Goal: Task Accomplishment & Management: Manage account settings

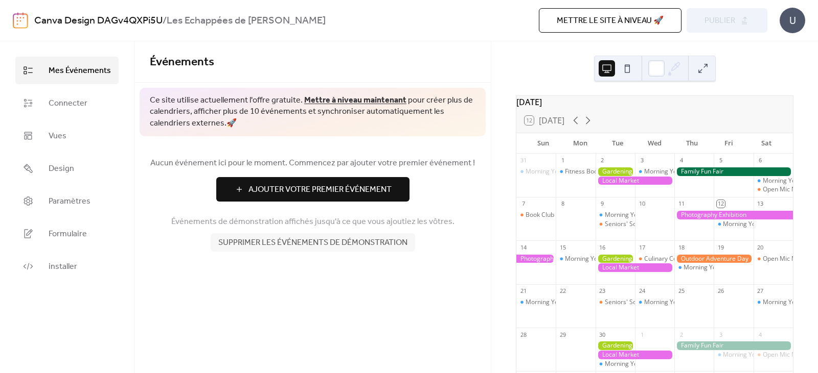
click at [629, 64] on button at bounding box center [627, 68] width 16 height 16
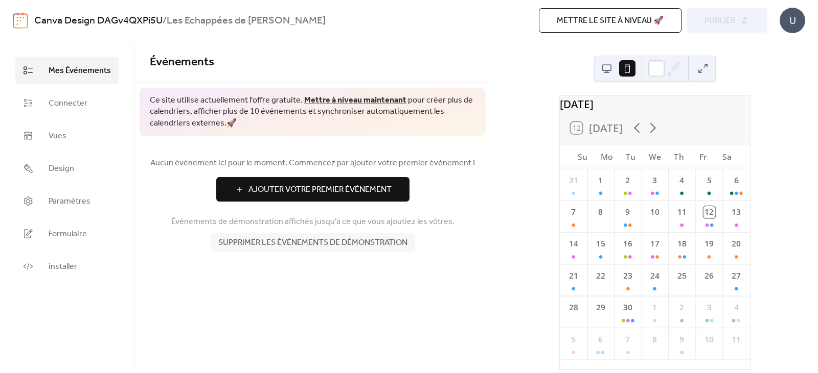
click at [339, 249] on span "Supprimer les événements de démonstration" at bounding box center [312, 243] width 189 height 12
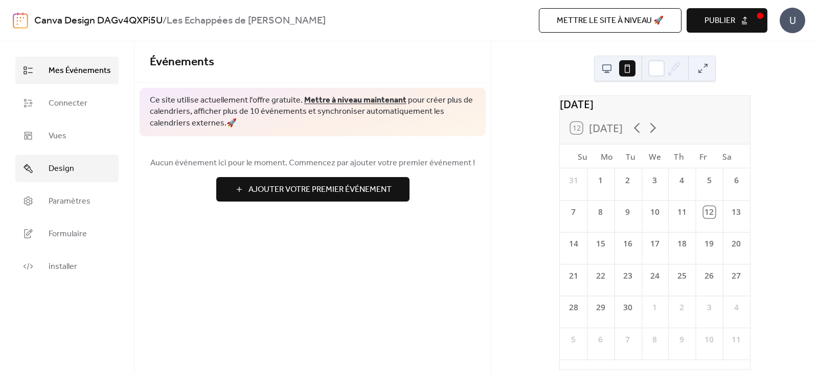
click at [71, 167] on span "Design" at bounding box center [62, 169] width 26 height 12
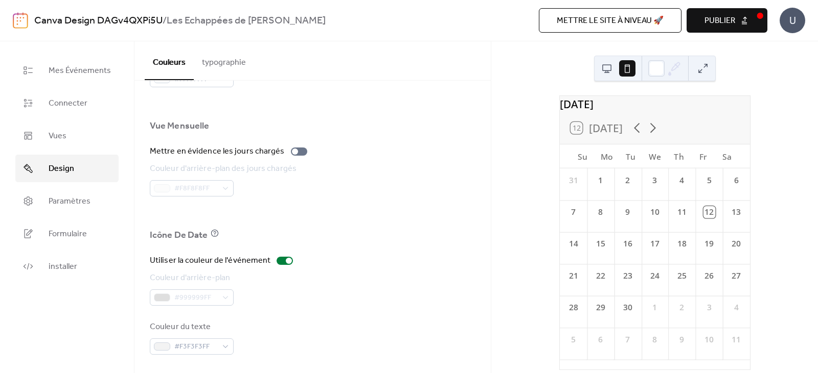
scroll to position [697, 0]
click at [56, 198] on span "Paramètres" at bounding box center [70, 202] width 42 height 12
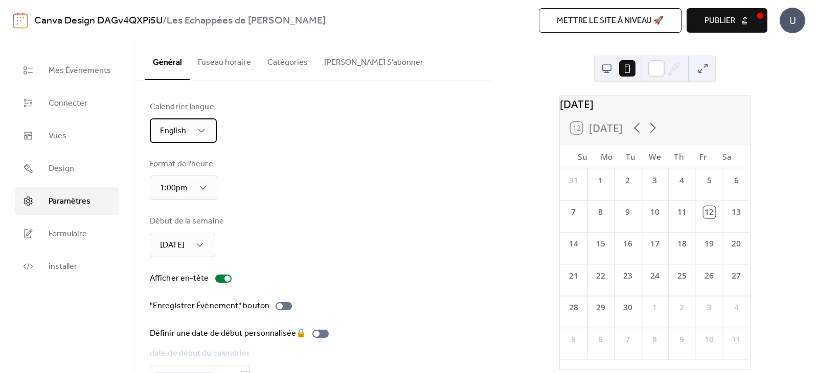
click at [165, 120] on div "English" at bounding box center [183, 131] width 67 height 25
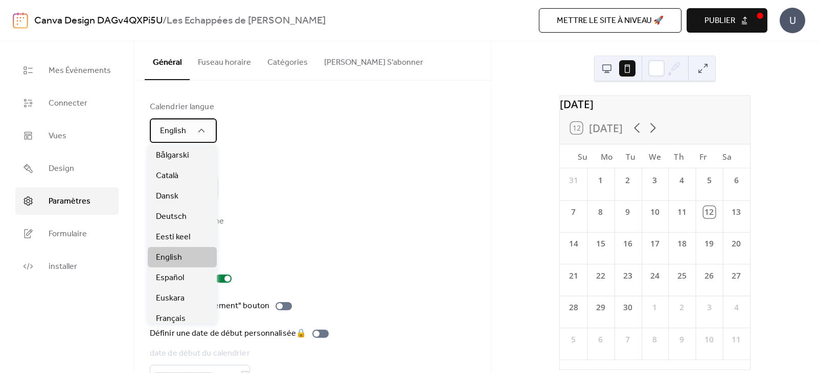
scroll to position [51, 0]
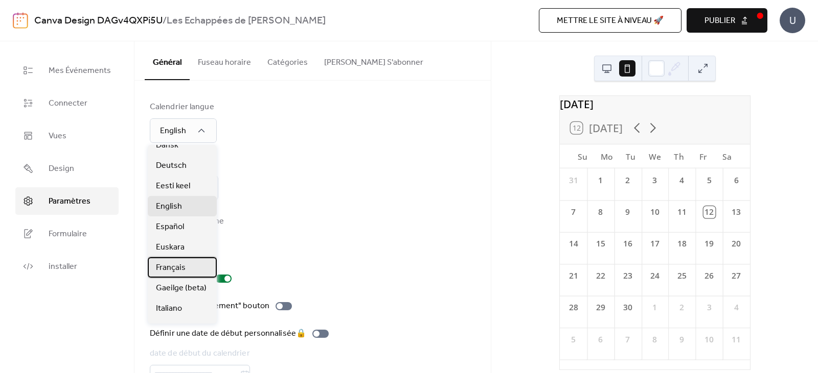
click at [186, 266] on div "Français" at bounding box center [182, 268] width 69 height 20
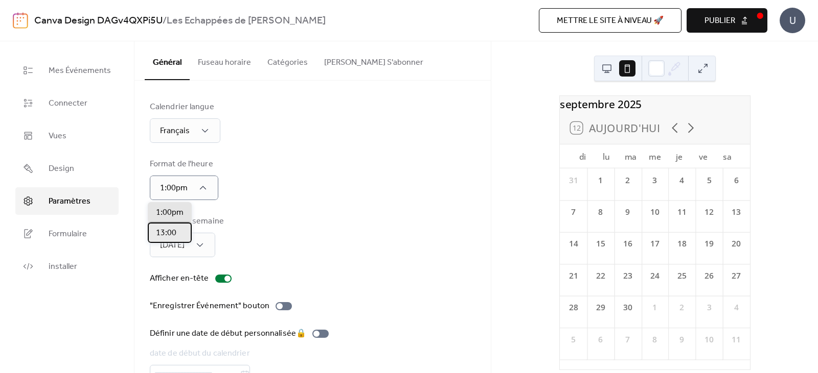
click at [178, 228] on div "13:00" at bounding box center [170, 233] width 44 height 20
click at [205, 252] on div "[DATE]" at bounding box center [182, 245] width 65 height 25
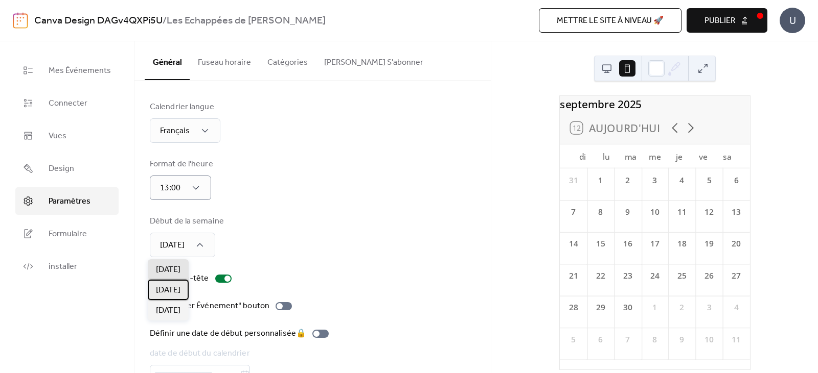
click at [173, 286] on span "[DATE]" at bounding box center [168, 291] width 25 height 12
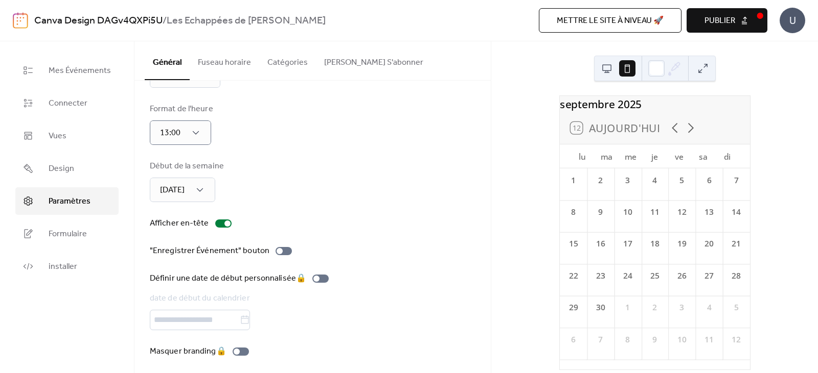
scroll to position [60, 0]
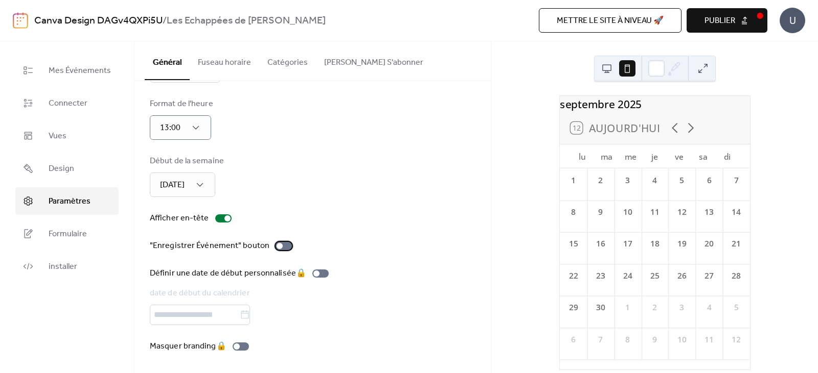
click at [277, 247] on div at bounding box center [283, 246] width 16 height 8
click at [275, 247] on div at bounding box center [283, 246] width 16 height 8
click at [85, 236] on span "Formulaire" at bounding box center [68, 234] width 38 height 12
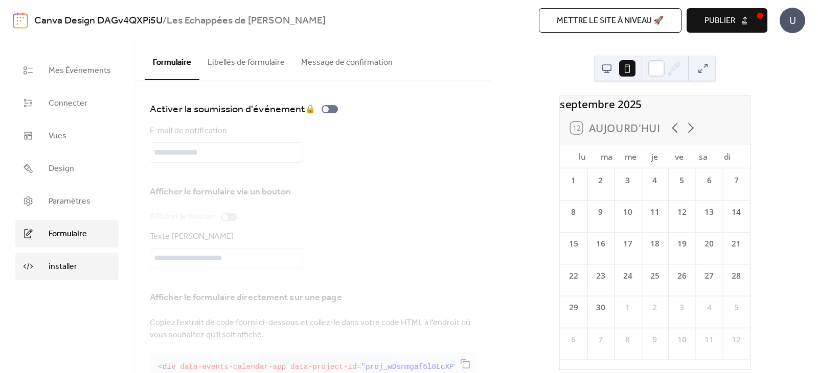
click at [61, 266] on span "installer" at bounding box center [63, 267] width 29 height 12
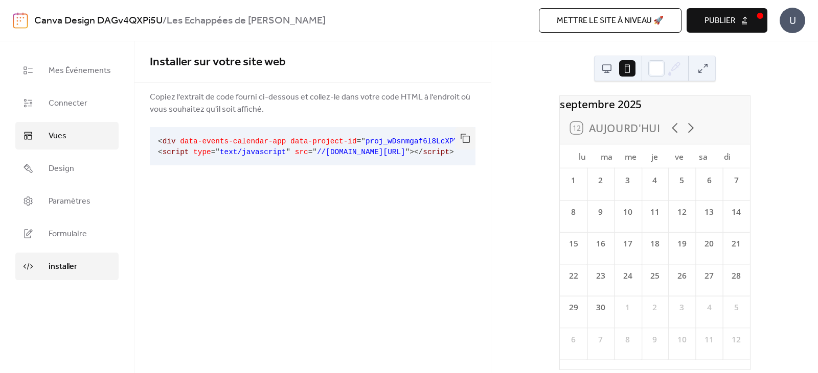
click at [78, 139] on link "Vues" at bounding box center [66, 136] width 103 height 28
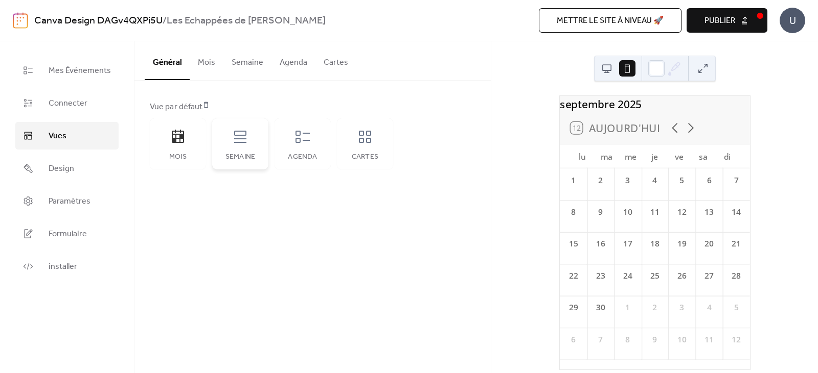
click at [229, 138] on div "Semaine" at bounding box center [240, 144] width 56 height 51
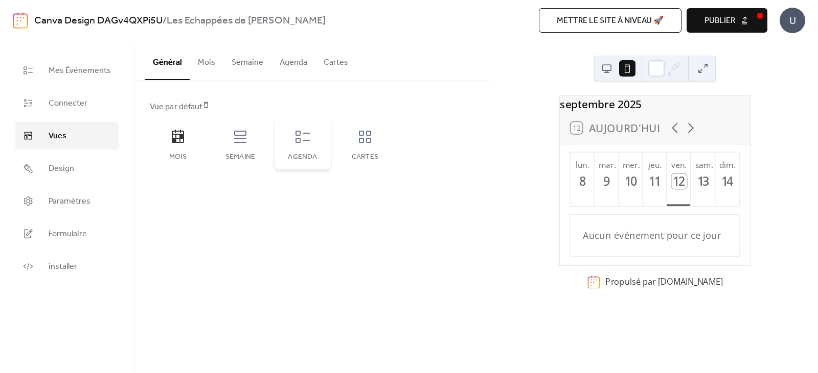
click at [300, 149] on div "Agenda" at bounding box center [302, 144] width 56 height 51
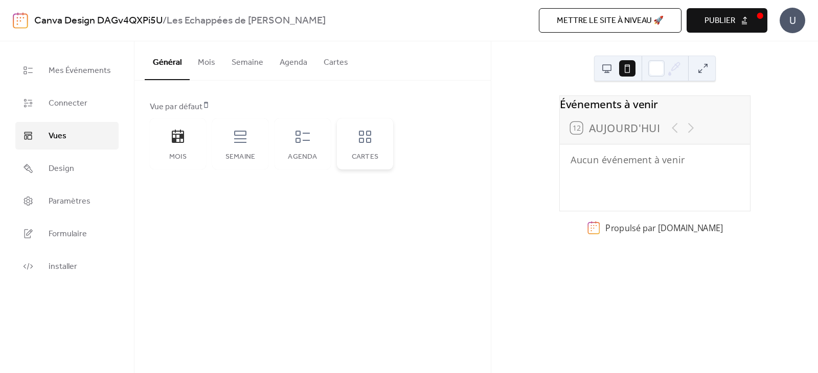
click at [359, 136] on icon at bounding box center [365, 137] width 12 height 12
click at [313, 144] on div "Agenda" at bounding box center [302, 144] width 56 height 51
click at [78, 65] on span "Mes Événements" at bounding box center [80, 71] width 62 height 12
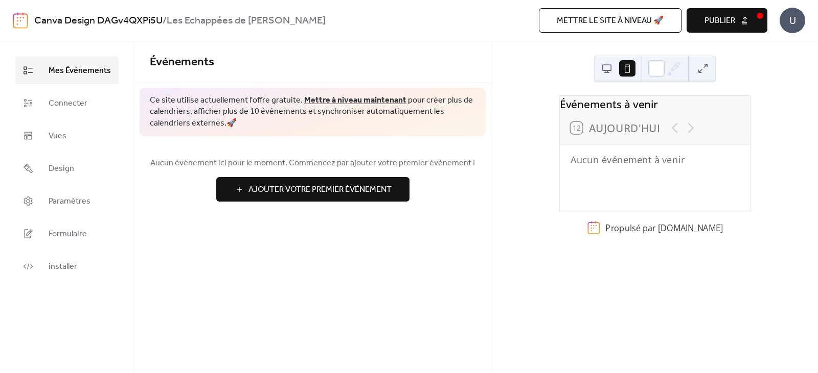
click at [349, 185] on span "Ajouter Votre Premier Événement" at bounding box center [319, 190] width 143 height 12
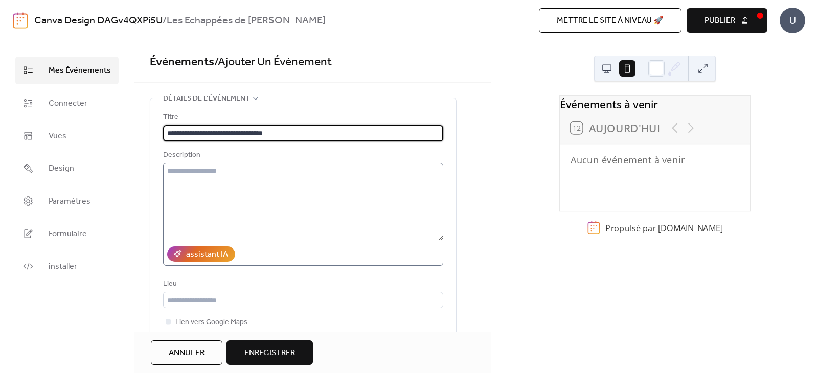
type input "**********"
click at [221, 191] on textarea at bounding box center [303, 202] width 280 height 78
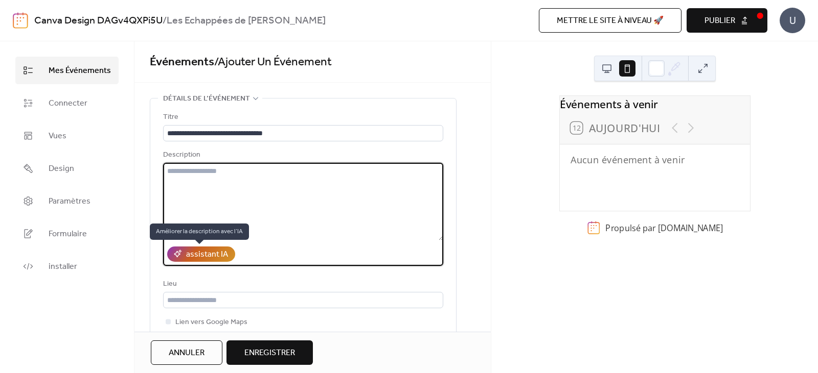
click at [197, 259] on div "assistant IA" at bounding box center [207, 255] width 42 height 12
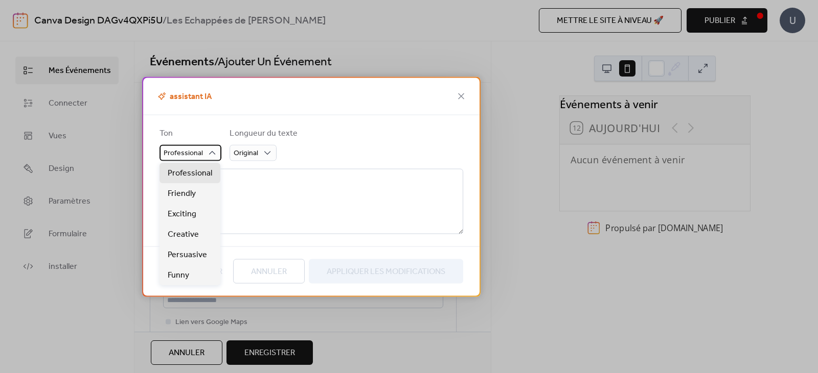
click at [203, 155] on div "Professional" at bounding box center [190, 153] width 62 height 16
click at [199, 191] on div "Friendly" at bounding box center [189, 193] width 61 height 20
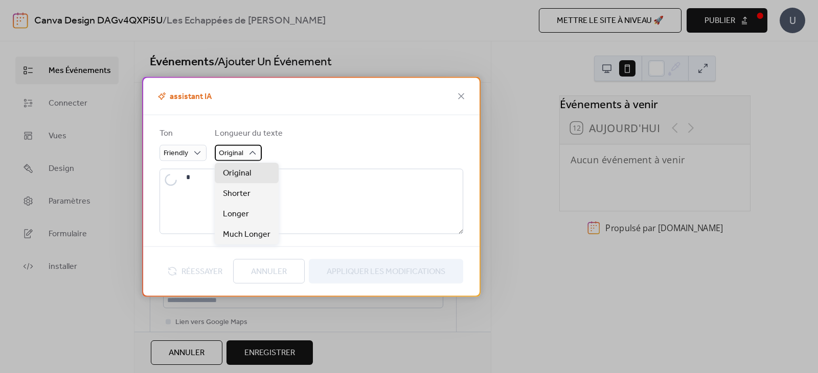
click at [240, 155] on span "Original" at bounding box center [231, 153] width 25 height 14
click at [242, 169] on span "Original" at bounding box center [237, 174] width 28 height 12
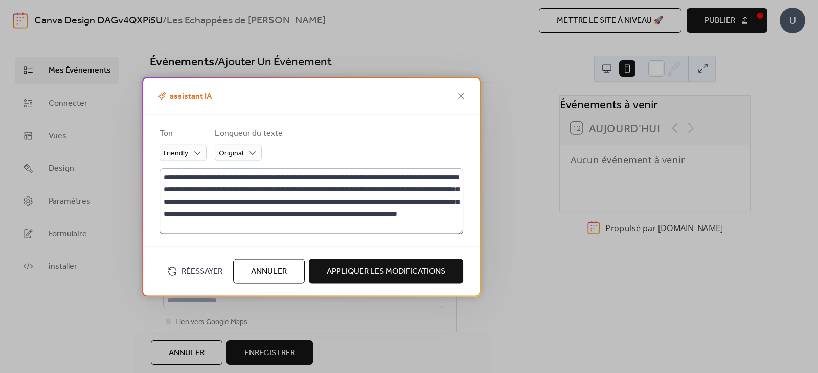
type textarea "**********"
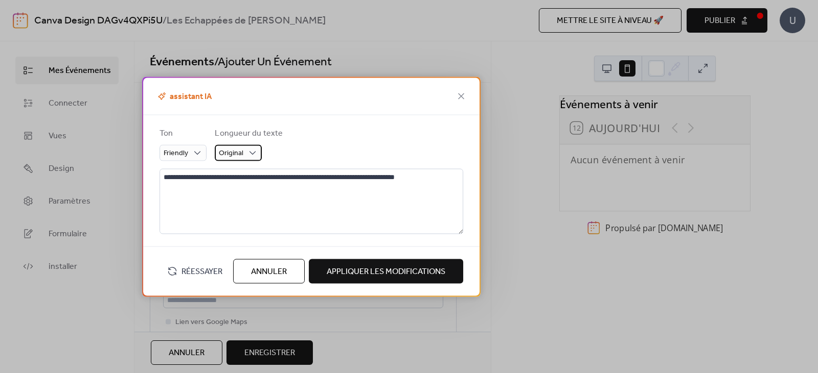
click at [239, 151] on span "Original" at bounding box center [231, 153] width 25 height 14
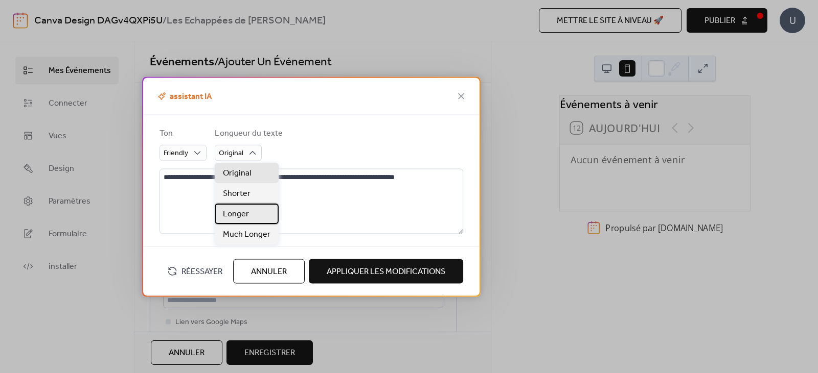
click at [250, 215] on div "Longer" at bounding box center [247, 214] width 64 height 20
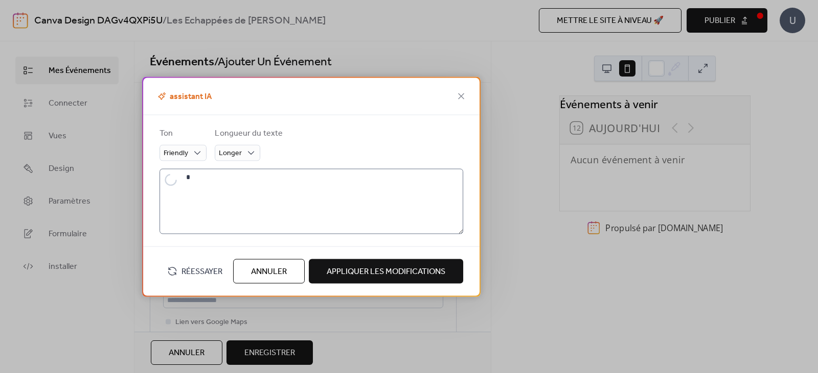
type textarea "**********"
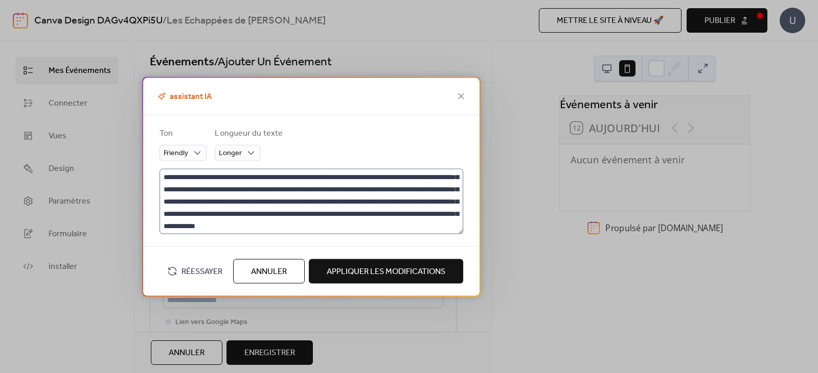
scroll to position [25, 0]
click at [416, 271] on span "Appliquer Les Modifications" at bounding box center [385, 272] width 119 height 12
type textarea "**********"
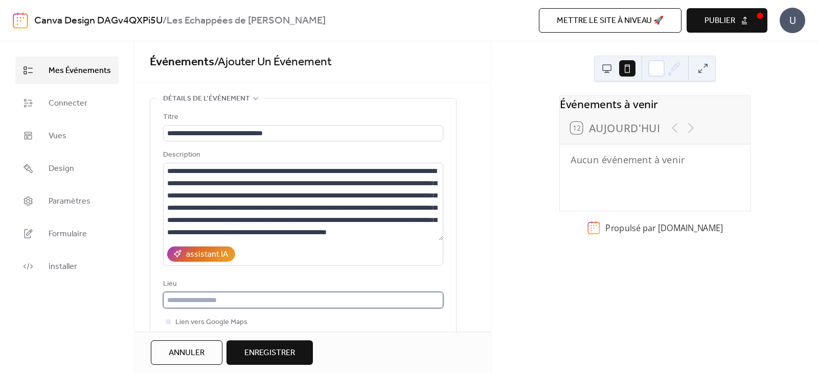
click at [220, 302] on input "text" at bounding box center [303, 300] width 280 height 16
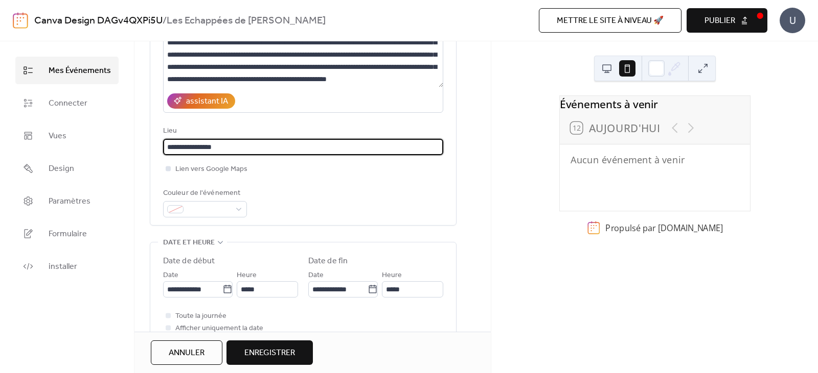
scroll to position [1, 0]
type input "**********"
click at [224, 205] on span at bounding box center [209, 210] width 43 height 12
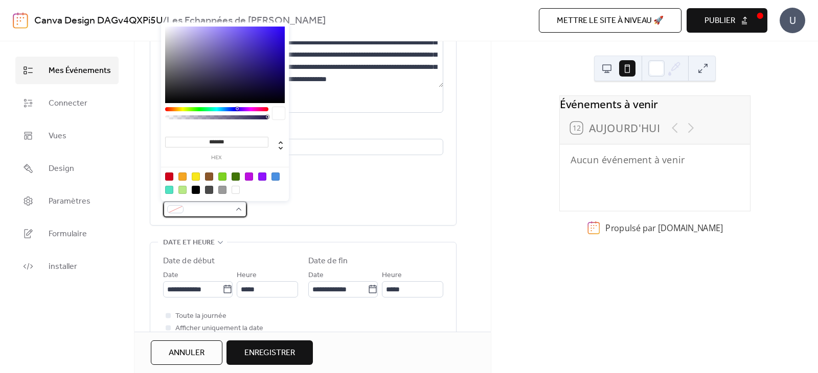
click at [224, 205] on span at bounding box center [209, 210] width 43 height 12
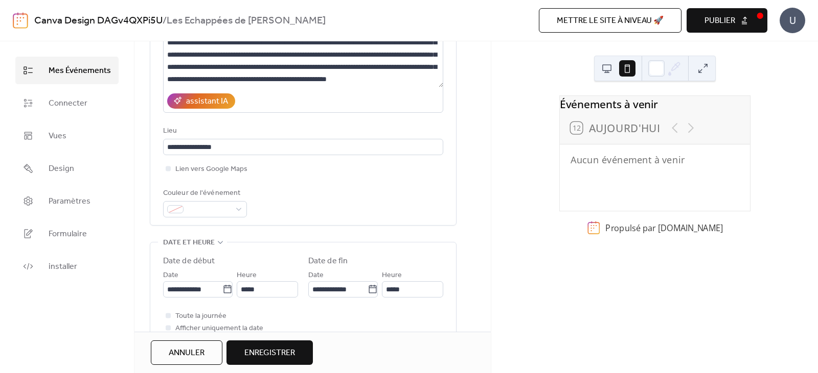
click at [319, 204] on div "Couleur de l'événement" at bounding box center [303, 203] width 280 height 30
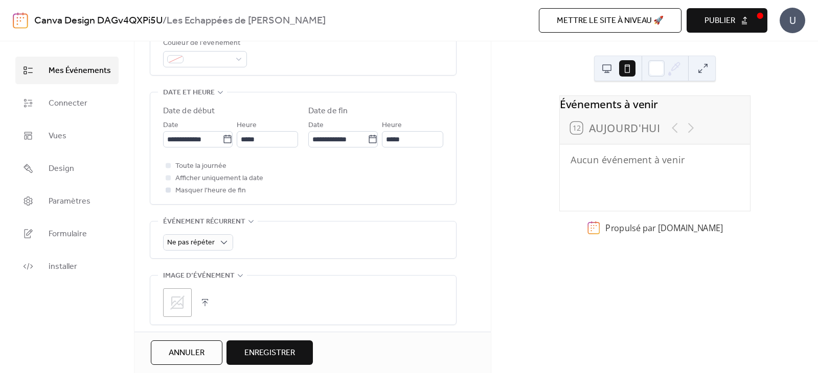
scroll to position [307, 0]
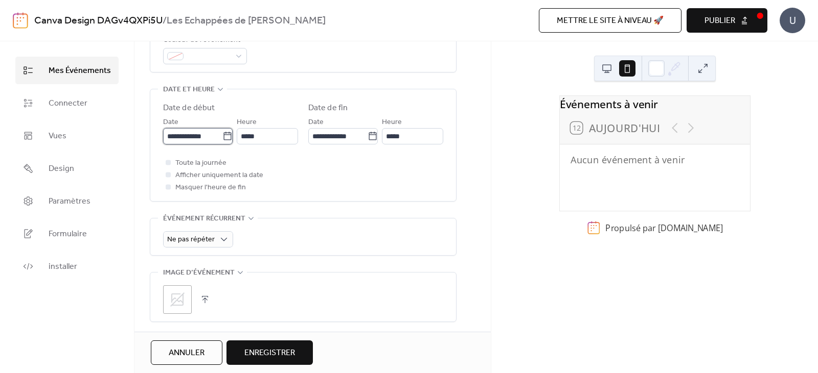
click at [171, 140] on input "**********" at bounding box center [192, 136] width 59 height 16
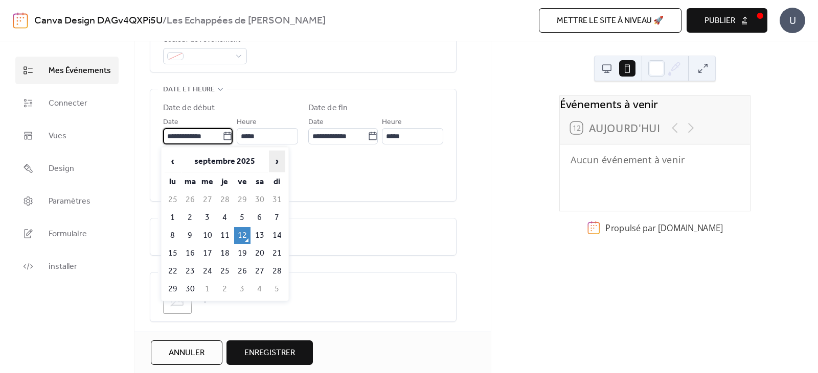
click at [276, 160] on span "›" at bounding box center [276, 161] width 15 height 20
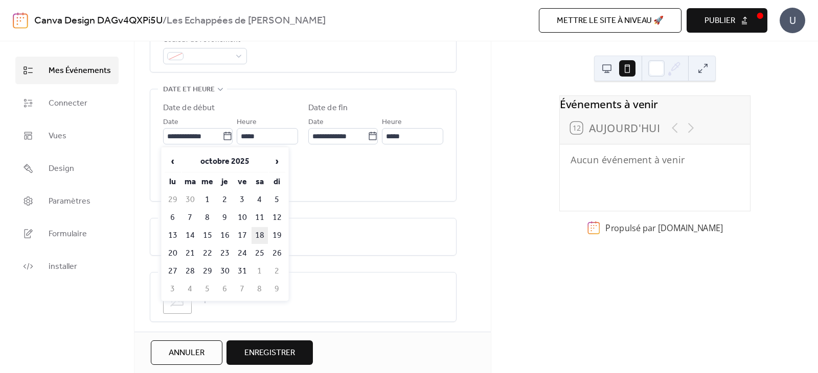
click at [262, 237] on td "18" at bounding box center [259, 235] width 16 height 17
type input "**********"
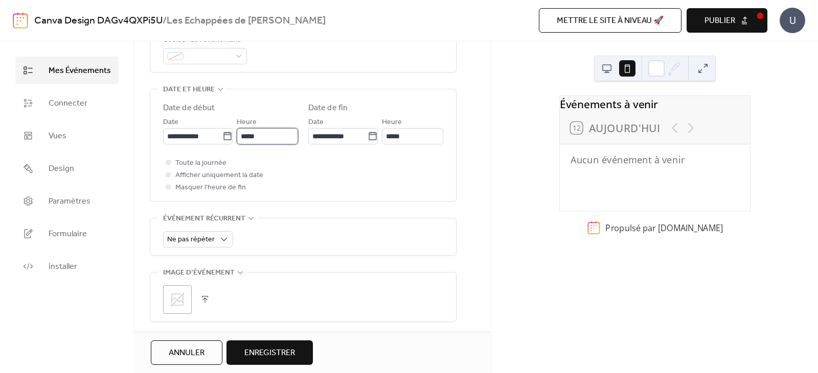
click at [244, 134] on input "*****" at bounding box center [267, 136] width 61 height 16
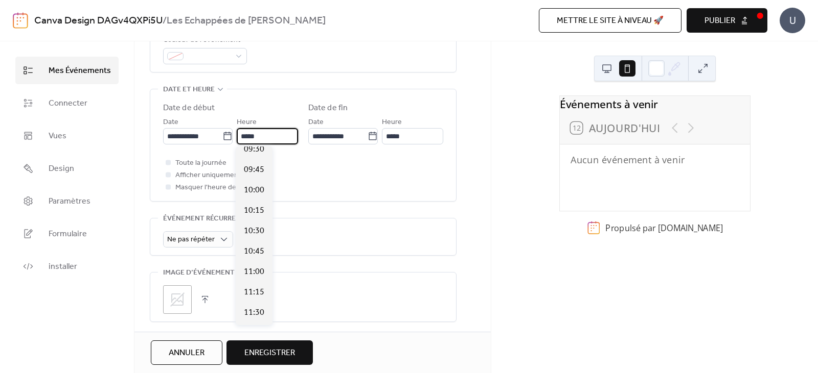
scroll to position [777, 0]
click at [253, 194] on span "10:00" at bounding box center [254, 198] width 20 height 12
type input "*****"
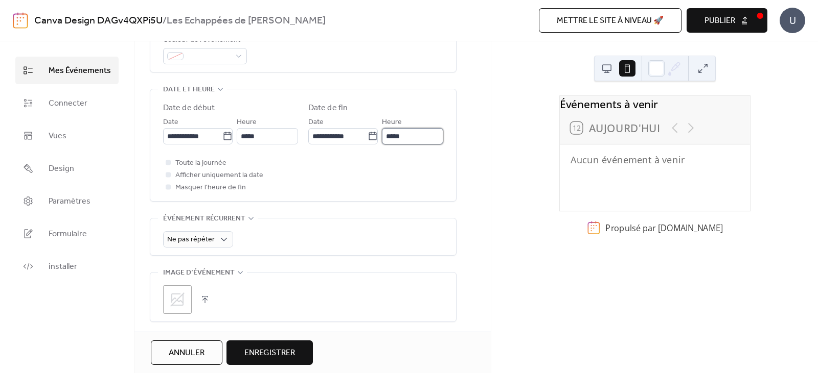
click at [386, 133] on input "*****" at bounding box center [412, 136] width 61 height 16
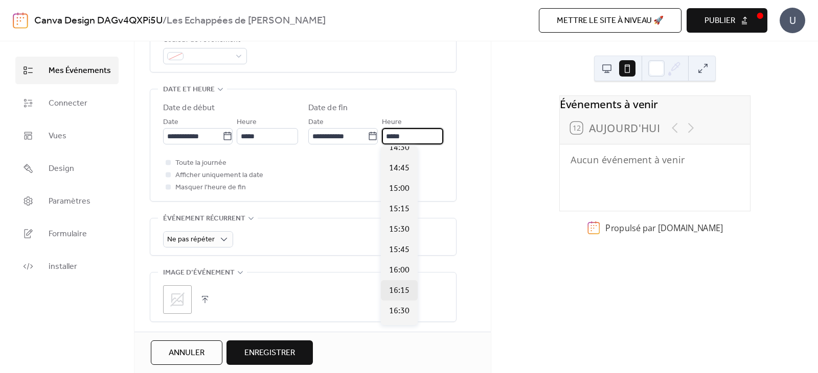
scroll to position [358, 0]
click at [403, 270] on span "16:00" at bounding box center [399, 270] width 20 height 12
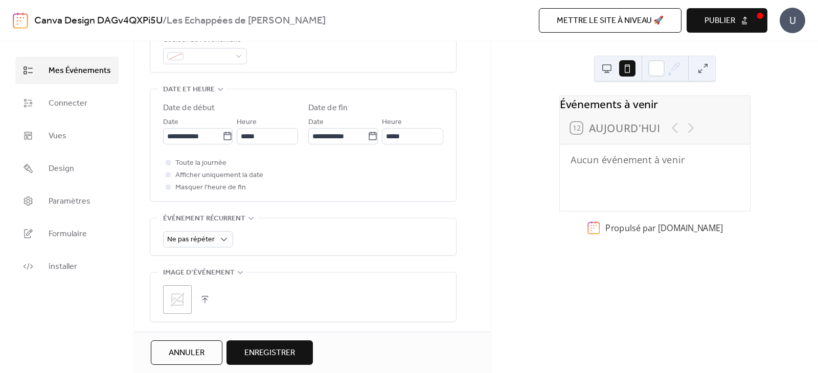
type input "*****"
click at [167, 186] on div at bounding box center [168, 186] width 5 height 5
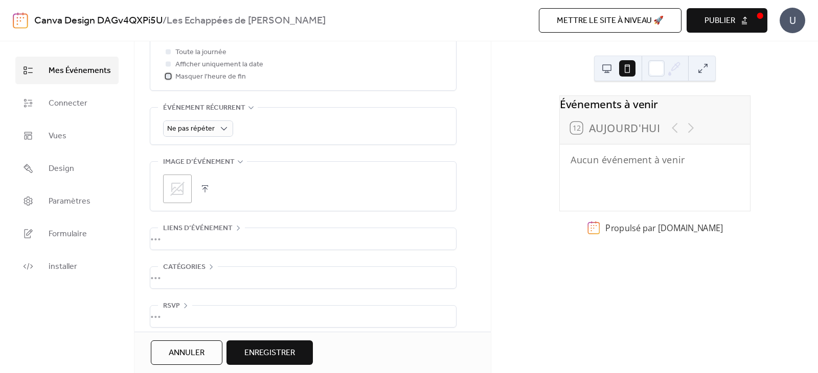
scroll to position [427, 0]
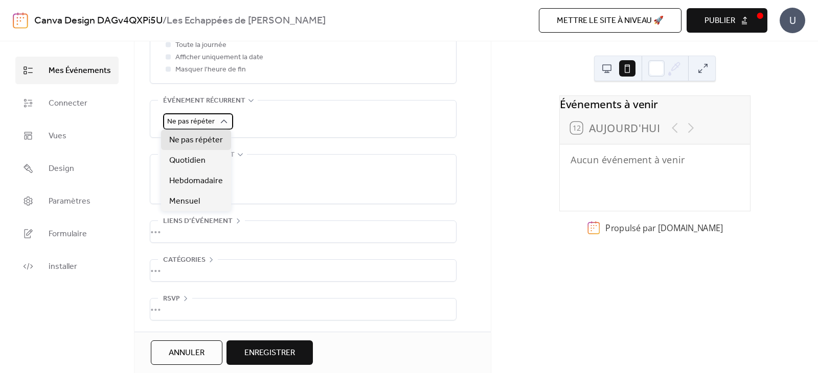
click at [211, 119] on div "Ne pas répéter" at bounding box center [198, 121] width 70 height 16
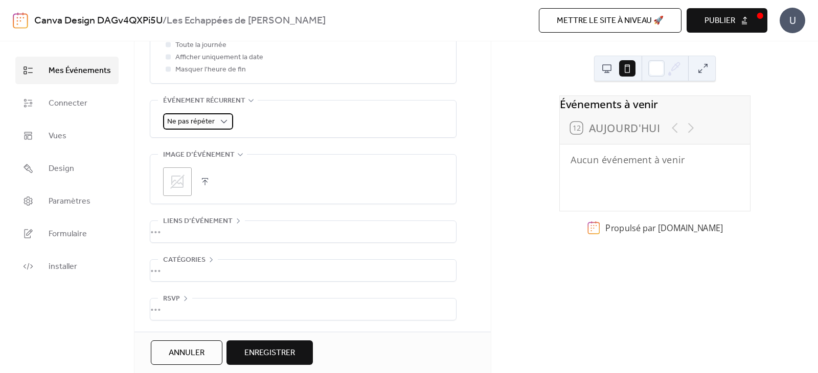
click at [208, 120] on span "Ne pas répéter" at bounding box center [191, 122] width 48 height 14
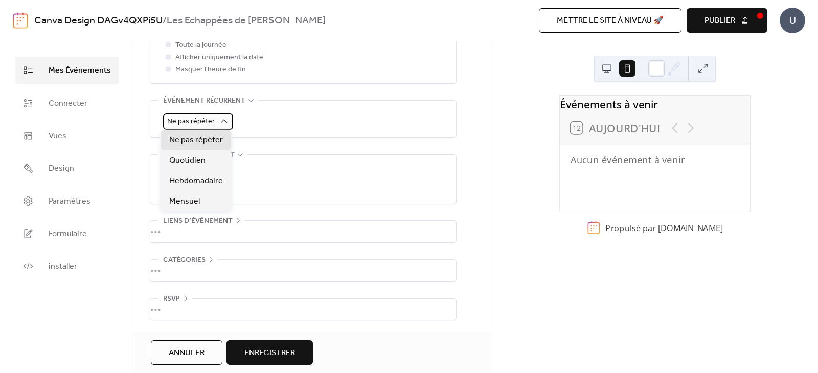
click at [208, 120] on span "Ne pas répéter" at bounding box center [191, 122] width 48 height 14
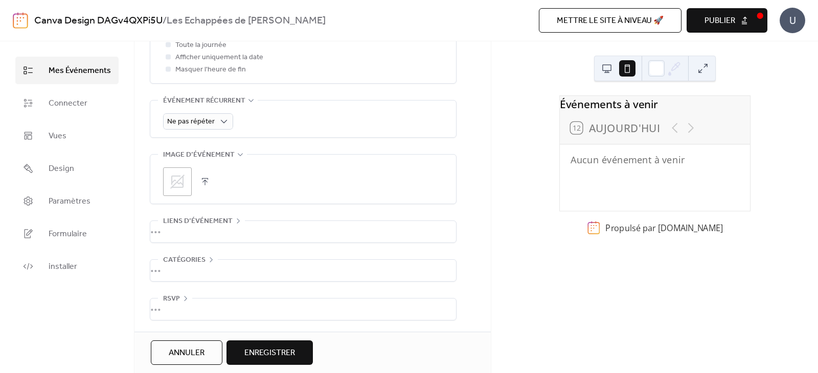
click at [167, 228] on div "•••" at bounding box center [303, 231] width 306 height 21
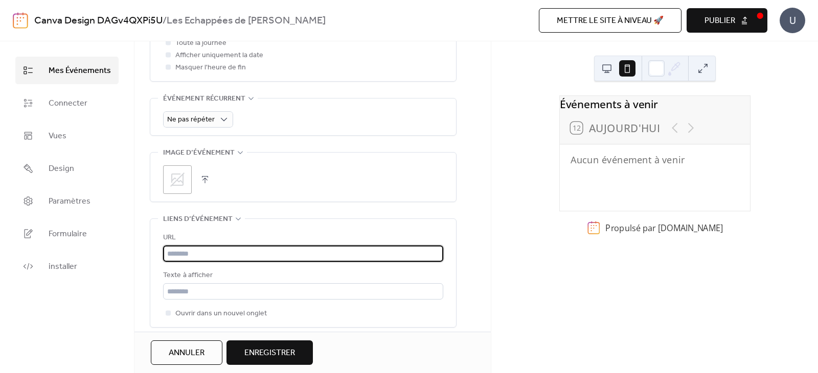
drag, startPoint x: 217, startPoint y: 252, endPoint x: 160, endPoint y: 250, distance: 57.3
click at [160, 250] on div "URL Texte à afficher Ouvrir dans un nouvel onglet" at bounding box center [303, 273] width 306 height 108
paste input "**********"
type input "**********"
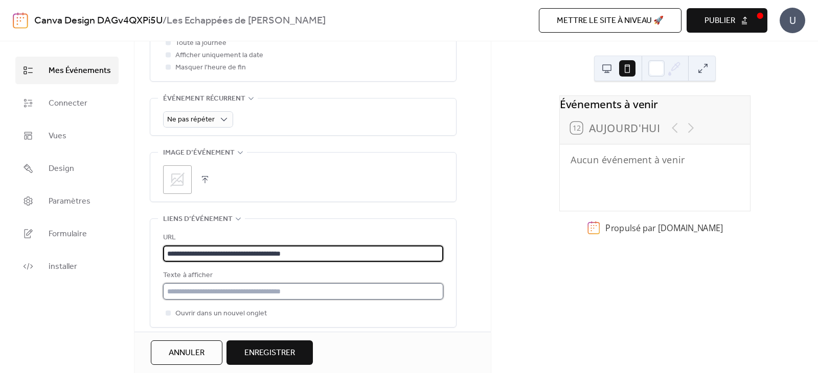
click at [327, 293] on input "text" at bounding box center [303, 292] width 280 height 16
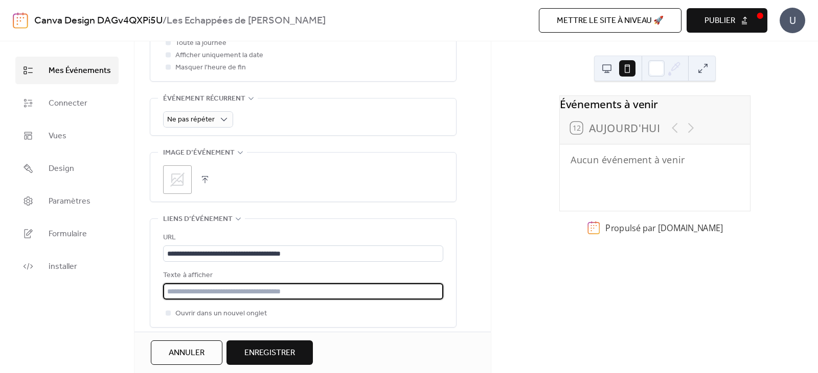
click at [343, 292] on input "text" at bounding box center [303, 292] width 280 height 16
type input "*"
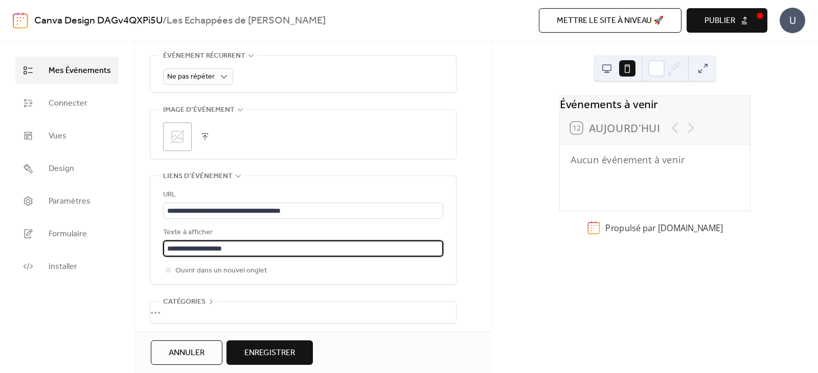
scroll to position [513, 0]
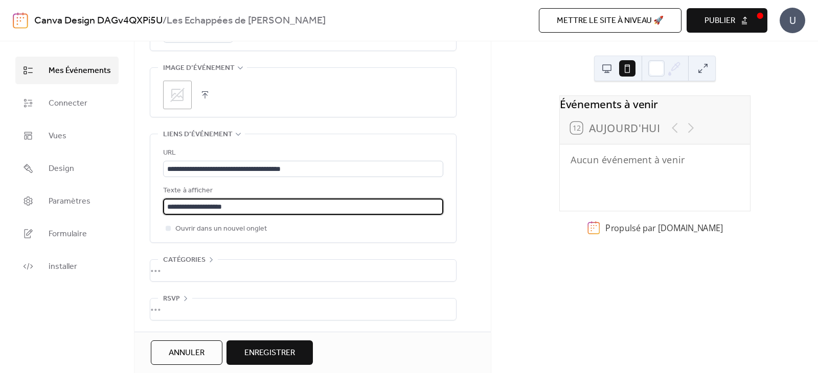
type input "**********"
click at [168, 269] on div "•••" at bounding box center [303, 270] width 306 height 21
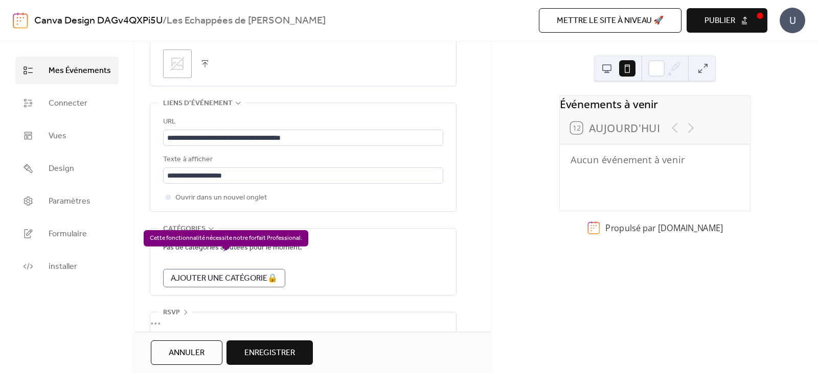
scroll to position [558, 0]
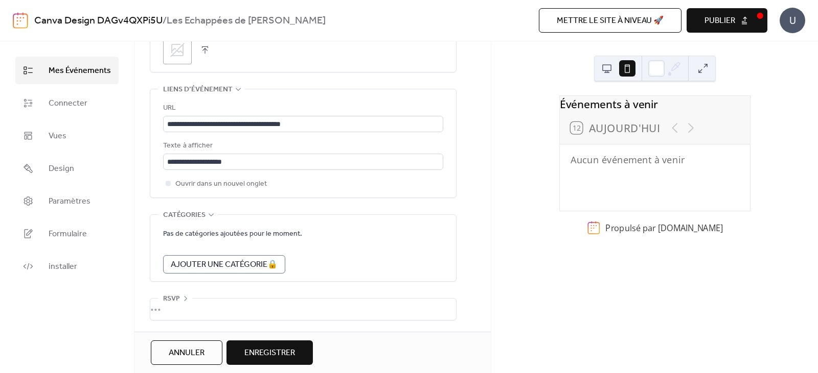
click at [177, 305] on div "•••" at bounding box center [303, 309] width 306 height 21
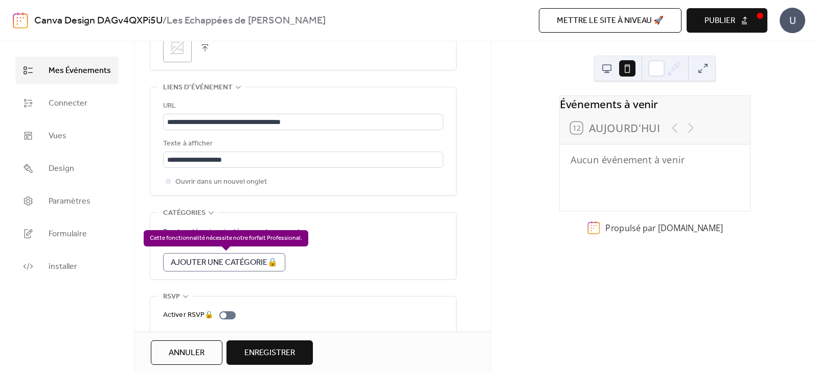
scroll to position [594, 0]
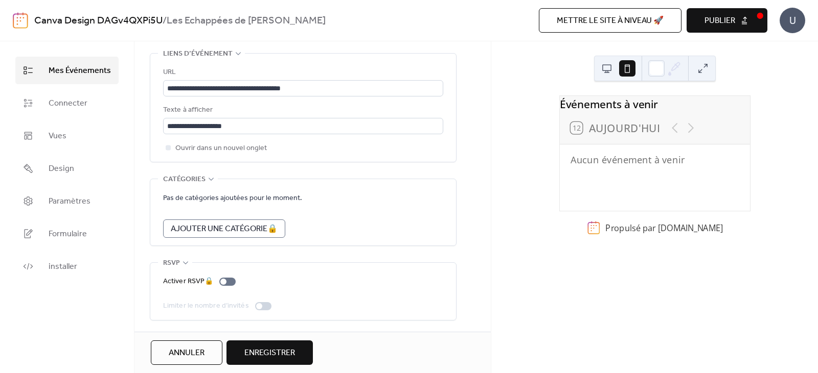
click at [286, 356] on span "Enregistrer" at bounding box center [269, 353] width 51 height 12
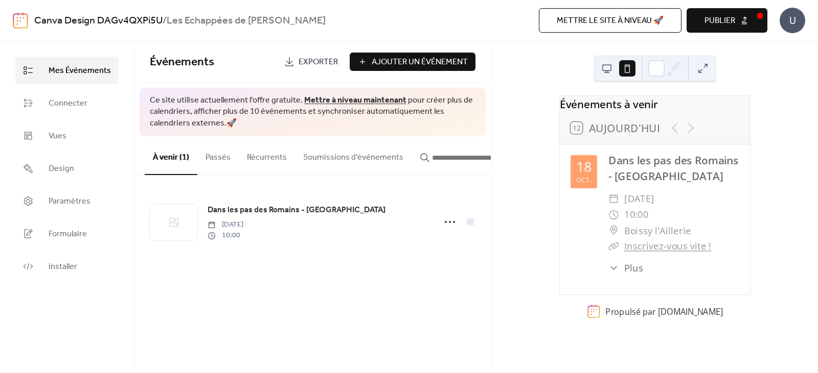
click at [741, 21] on button "Publier" at bounding box center [726, 20] width 81 height 25
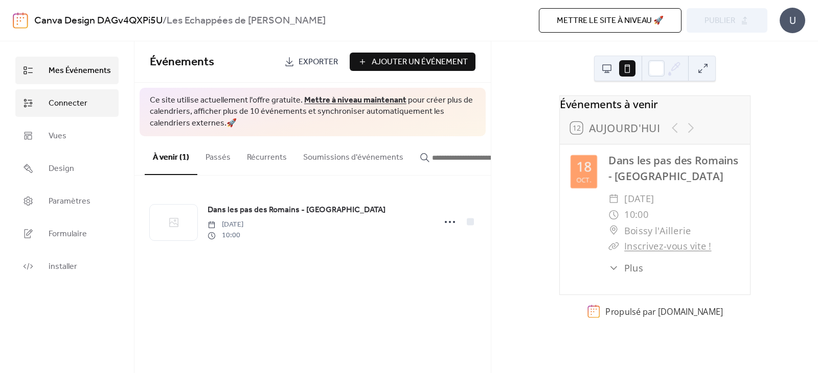
click at [95, 108] on link "Connecter" at bounding box center [66, 103] width 103 height 28
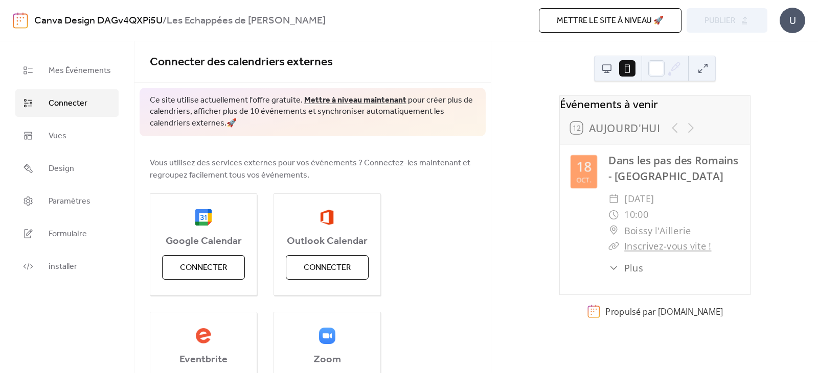
click at [607, 70] on button at bounding box center [606, 68] width 16 height 16
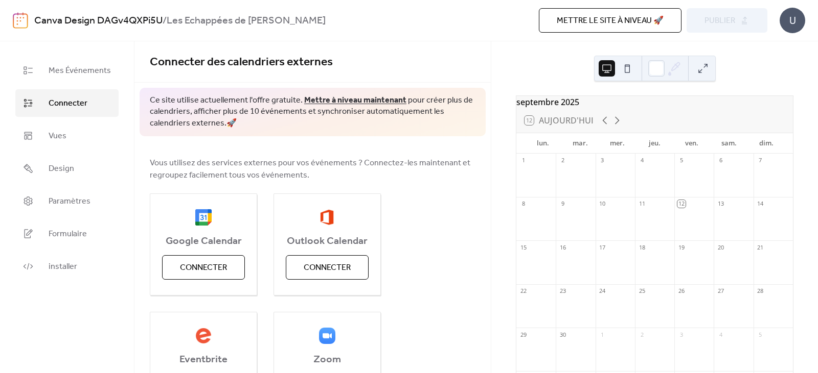
click at [625, 68] on button at bounding box center [627, 68] width 16 height 16
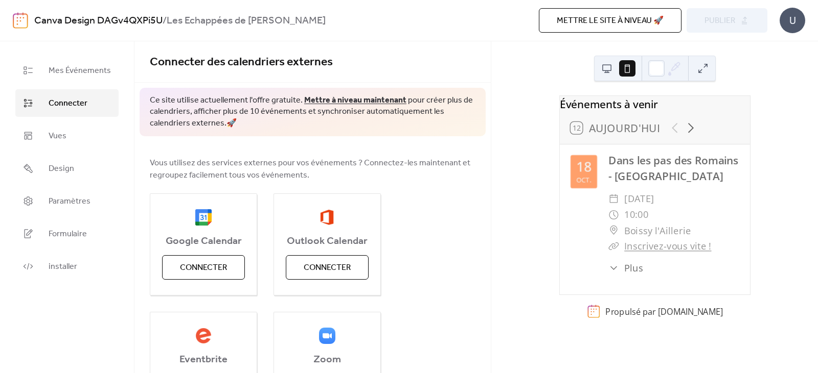
click at [624, 275] on span "Plus" at bounding box center [633, 268] width 18 height 14
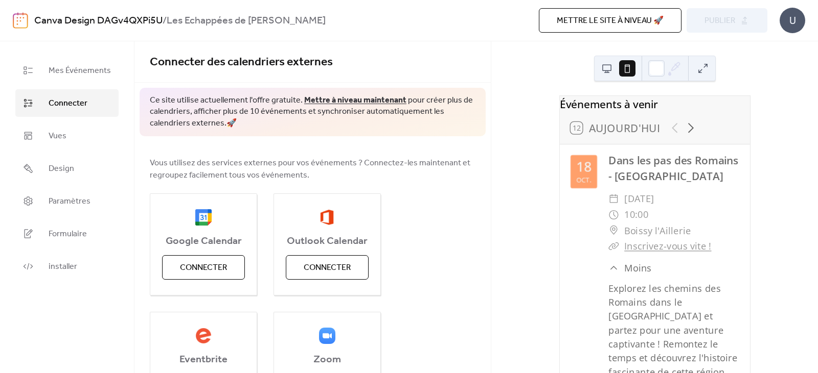
click at [616, 273] on icon at bounding box center [613, 268] width 11 height 11
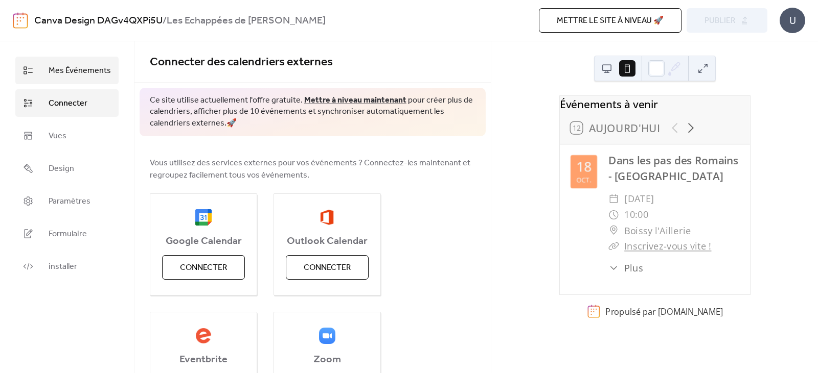
click at [66, 73] on span "Mes Événements" at bounding box center [80, 71] width 62 height 12
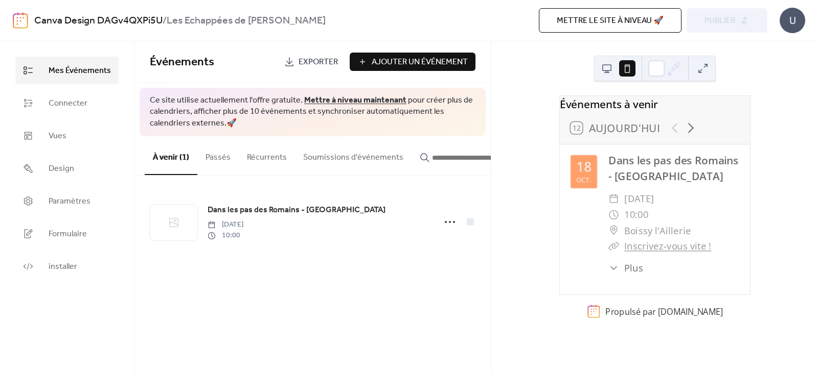
click at [322, 58] on span "Exporter" at bounding box center [317, 62] width 39 height 12
click at [785, 22] on div "U" at bounding box center [792, 21] width 26 height 26
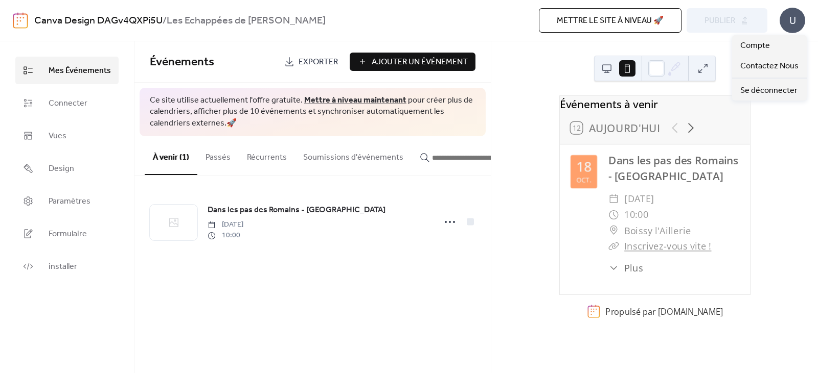
click at [565, 86] on div "Événements à venir 12 [DATE] [DATE] Dans les pas des [DEMOGRAPHIC_DATA][GEOGRAP…" at bounding box center [654, 207] width 326 height 332
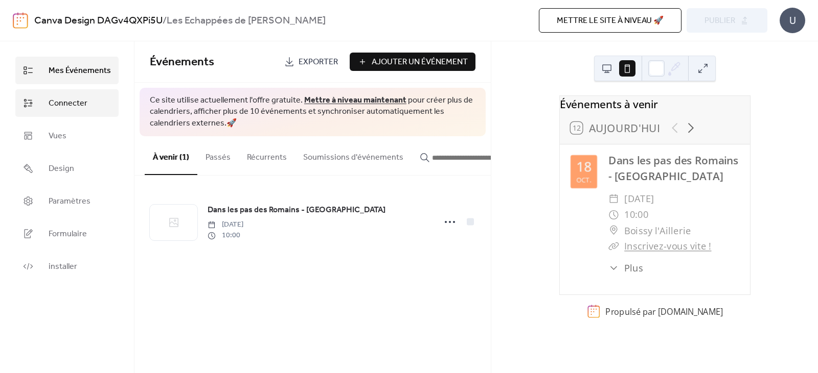
click at [89, 102] on link "Connecter" at bounding box center [66, 103] width 103 height 28
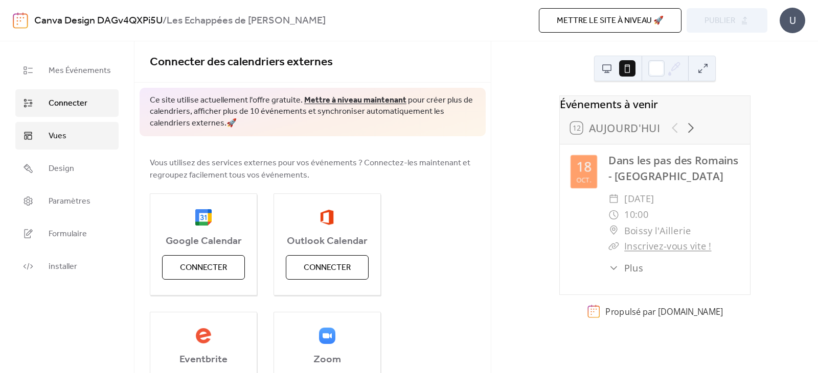
click at [102, 148] on link "Vues" at bounding box center [66, 136] width 103 height 28
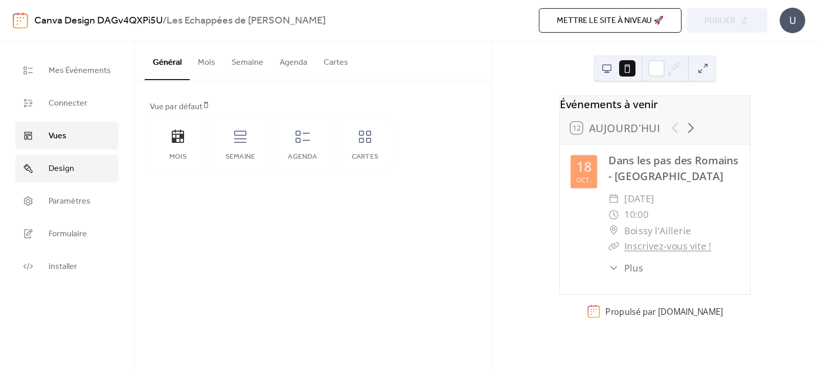
click at [98, 161] on link "Design" at bounding box center [66, 169] width 103 height 28
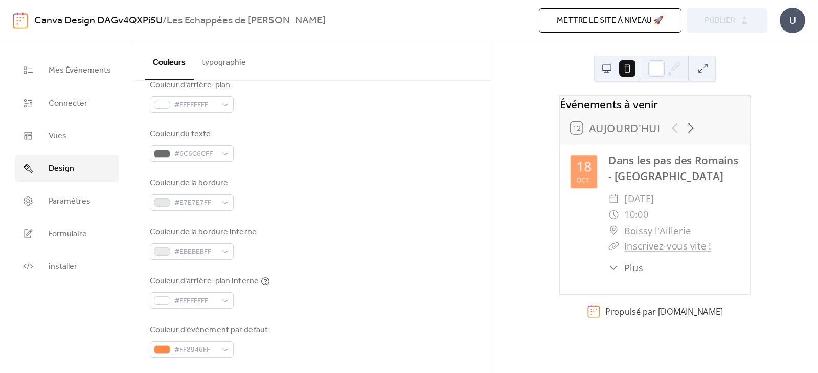
scroll to position [153, 0]
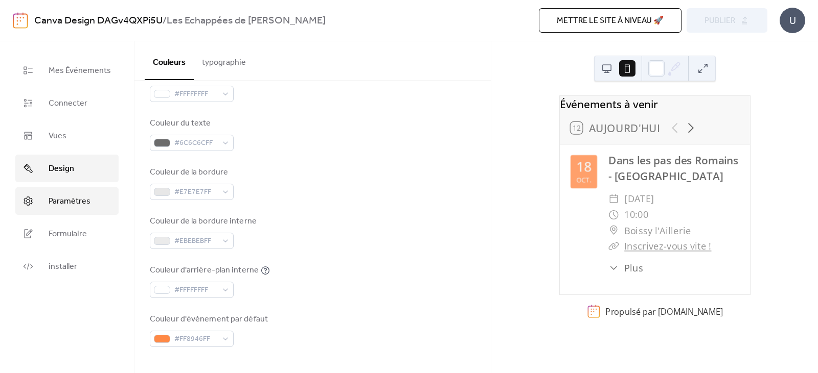
click at [89, 205] on link "Paramètres" at bounding box center [66, 202] width 103 height 28
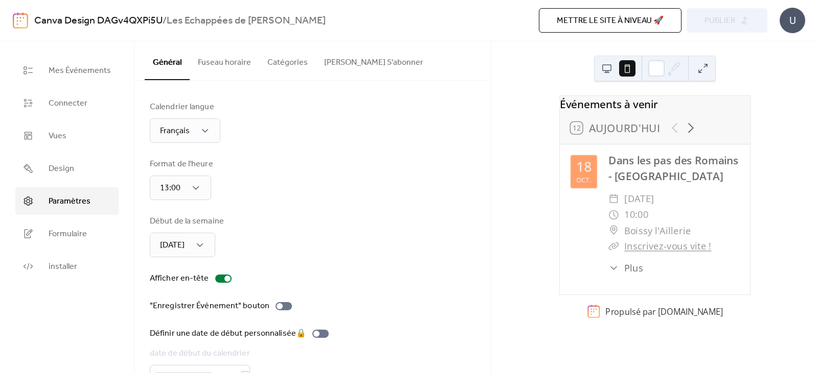
click at [232, 72] on button "Fuseau horaire" at bounding box center [224, 60] width 69 height 38
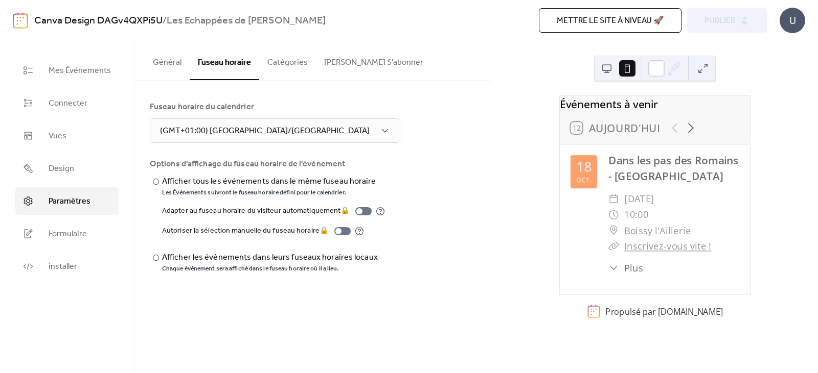
click at [276, 69] on button "Catégories" at bounding box center [287, 60] width 57 height 38
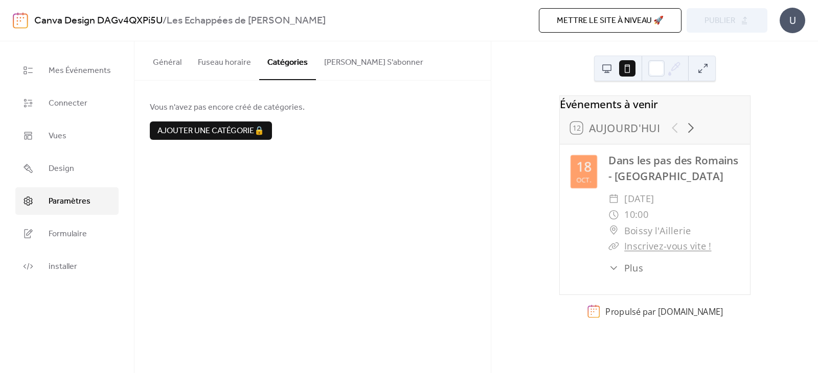
click at [351, 65] on button "[PERSON_NAME] S'abonner" at bounding box center [373, 60] width 115 height 38
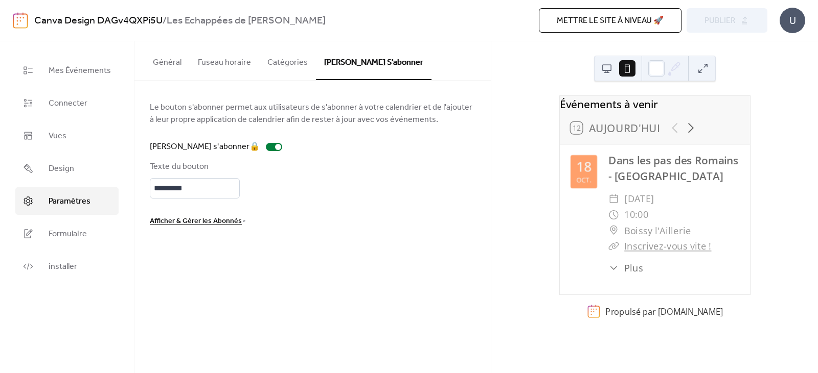
click at [168, 64] on button "Général" at bounding box center [167, 60] width 45 height 38
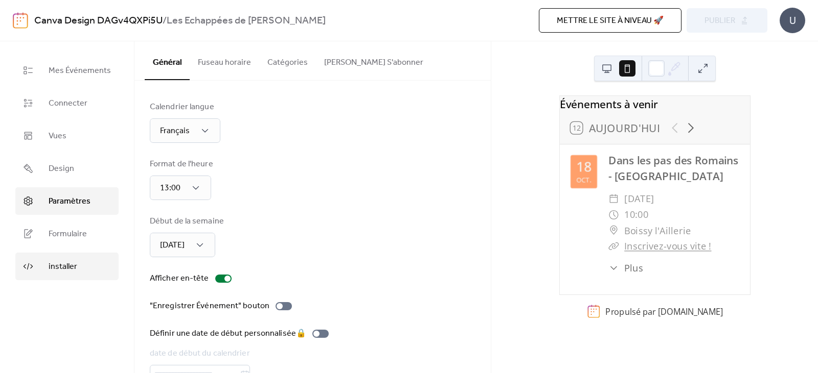
click at [69, 265] on span "installer" at bounding box center [63, 267] width 29 height 12
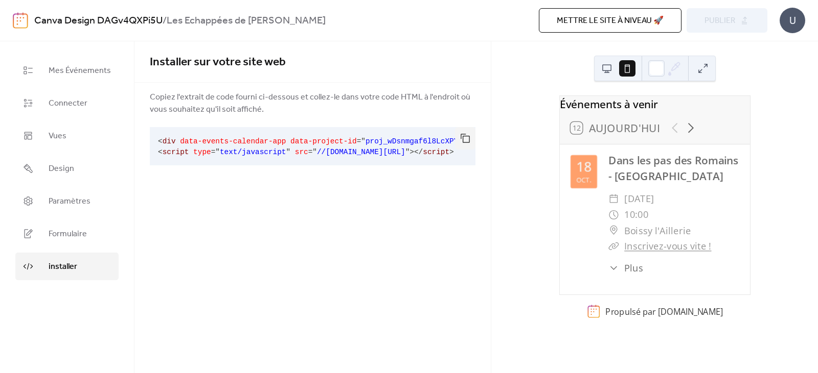
click at [604, 71] on button at bounding box center [606, 68] width 16 height 16
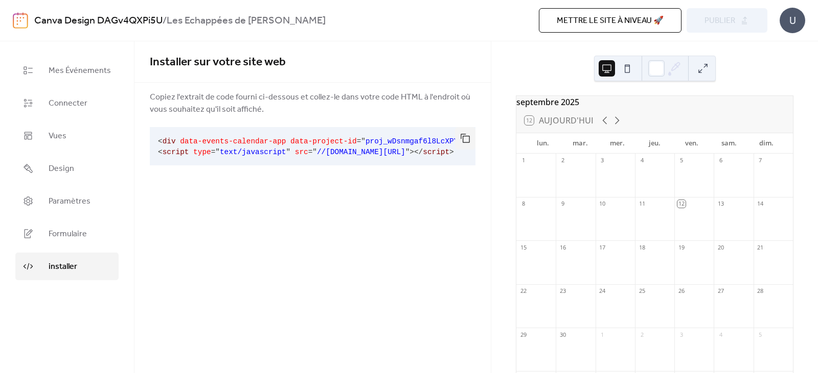
click at [613, 119] on div "12 [DATE]" at bounding box center [654, 120] width 276 height 25
click at [615, 126] on icon at bounding box center [617, 120] width 12 height 12
click at [624, 69] on button at bounding box center [627, 68] width 16 height 16
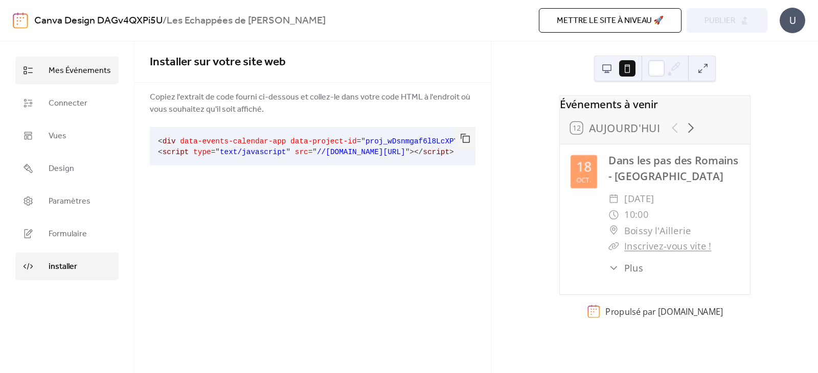
click at [62, 66] on span "Mes Événements" at bounding box center [80, 71] width 62 height 12
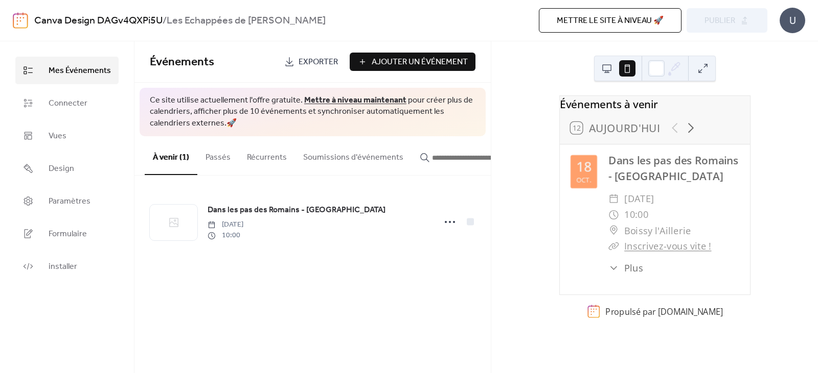
click at [438, 60] on span "Ajouter Un Événement" at bounding box center [419, 62] width 96 height 12
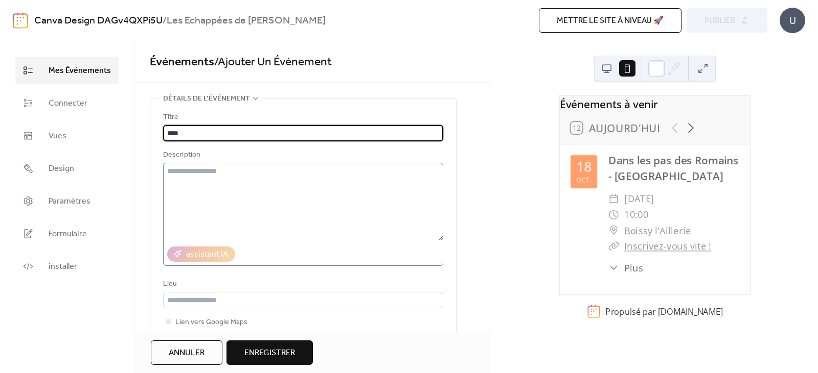
type input "****"
click at [218, 200] on textarea at bounding box center [303, 202] width 280 height 78
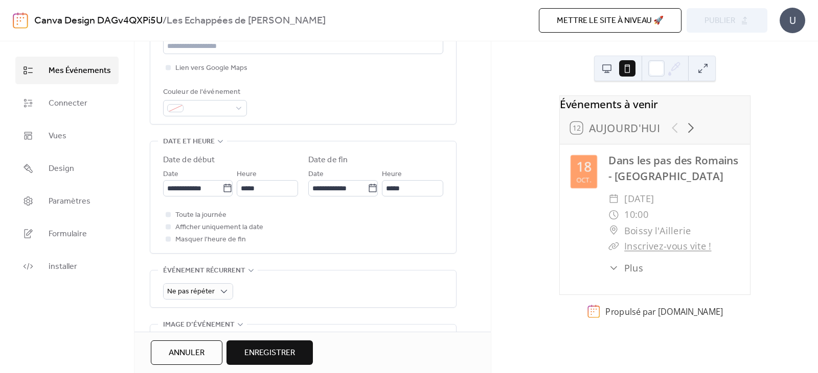
scroll to position [255, 0]
type textarea "********"
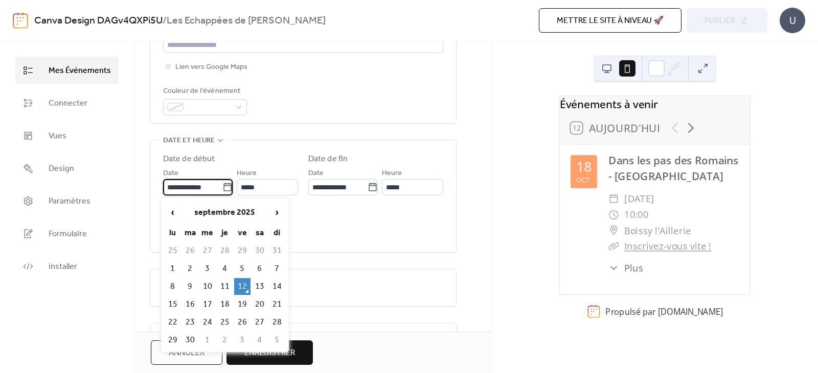
click at [170, 185] on input "**********" at bounding box center [192, 187] width 59 height 16
click at [277, 213] on span "›" at bounding box center [276, 212] width 15 height 20
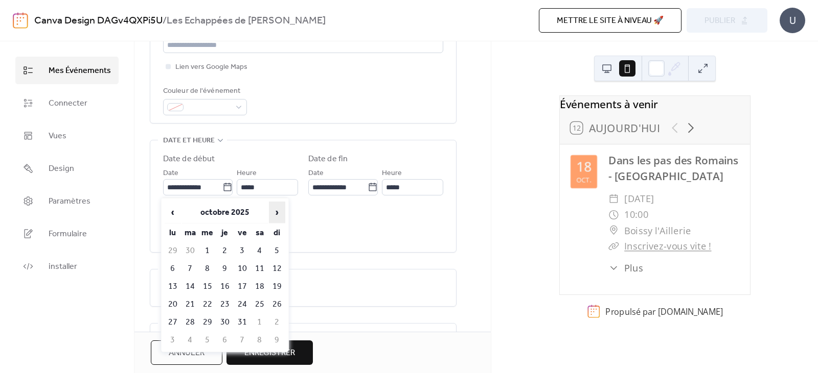
click at [277, 213] on span "›" at bounding box center [276, 212] width 15 height 20
click at [259, 284] on td "15" at bounding box center [259, 286] width 16 height 17
type input "**********"
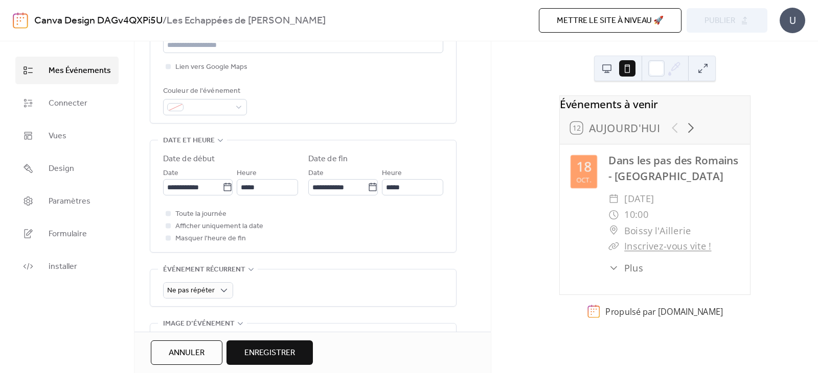
click at [276, 348] on span "Enregistrer" at bounding box center [269, 353] width 51 height 12
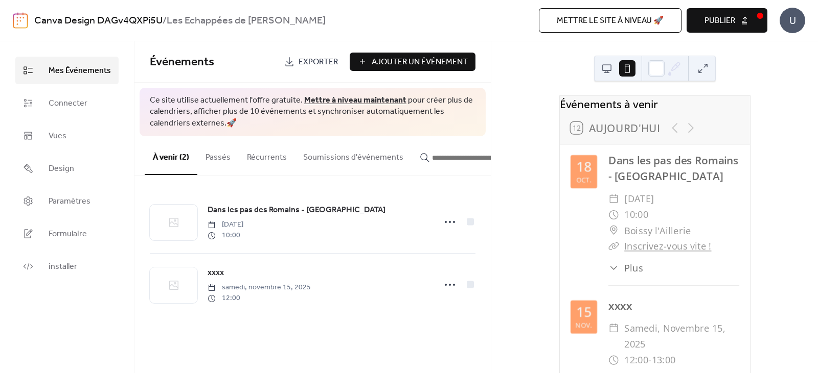
click at [742, 24] on button "Publier" at bounding box center [726, 20] width 81 height 25
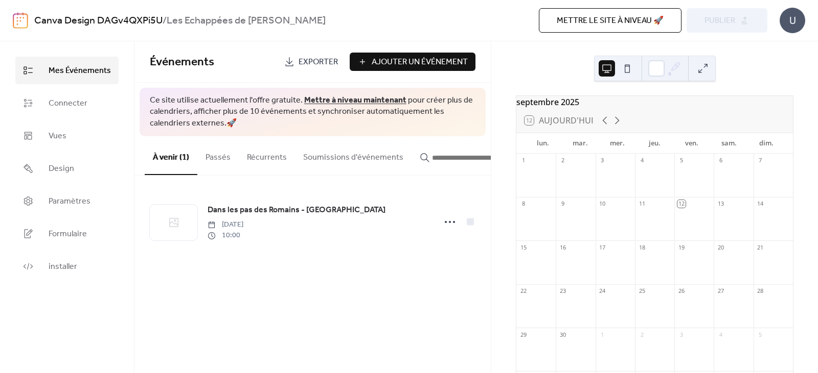
click at [209, 156] on button "Passés" at bounding box center [217, 155] width 41 height 38
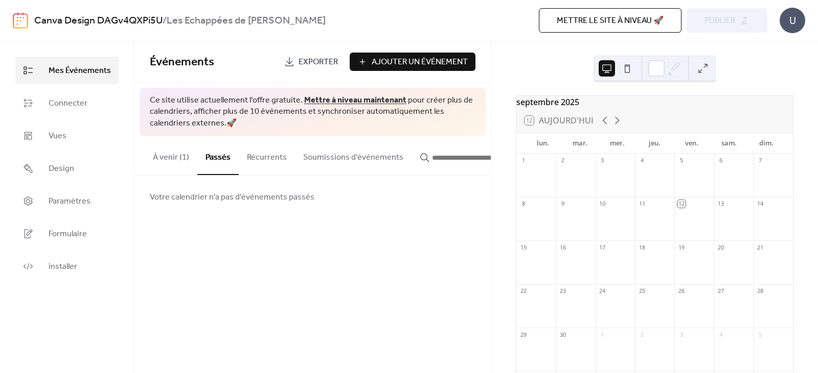
click at [338, 156] on button "Soumissions d'événements" at bounding box center [353, 155] width 116 height 38
click at [456, 155] on input "button" at bounding box center [462, 158] width 61 height 12
click at [162, 153] on button "À venir (1)" at bounding box center [171, 155] width 53 height 38
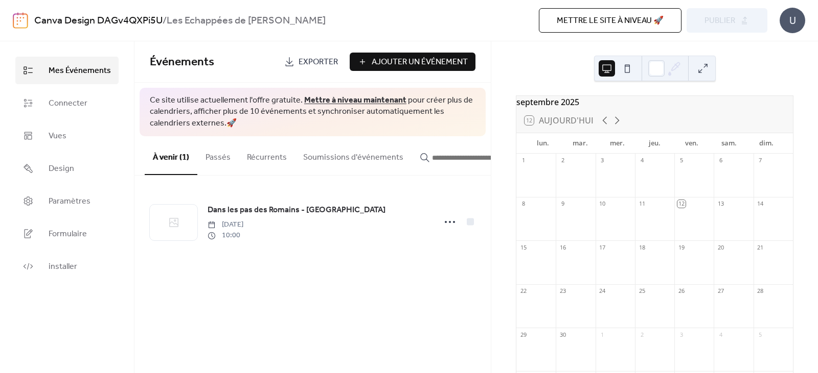
click at [637, 65] on div at bounding box center [655, 69] width 122 height 26
click at [629, 67] on button at bounding box center [627, 68] width 16 height 16
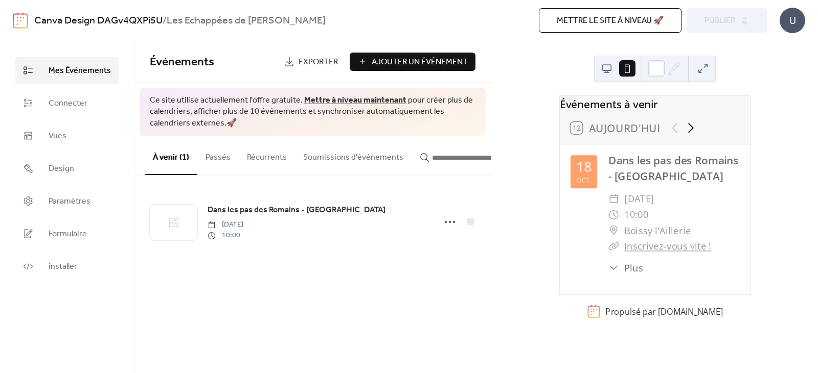
click at [678, 131] on div at bounding box center [682, 128] width 32 height 16
click at [686, 134] on icon at bounding box center [690, 128] width 16 height 16
click at [669, 135] on div at bounding box center [682, 128] width 32 height 16
